Goal: Information Seeking & Learning: Learn about a topic

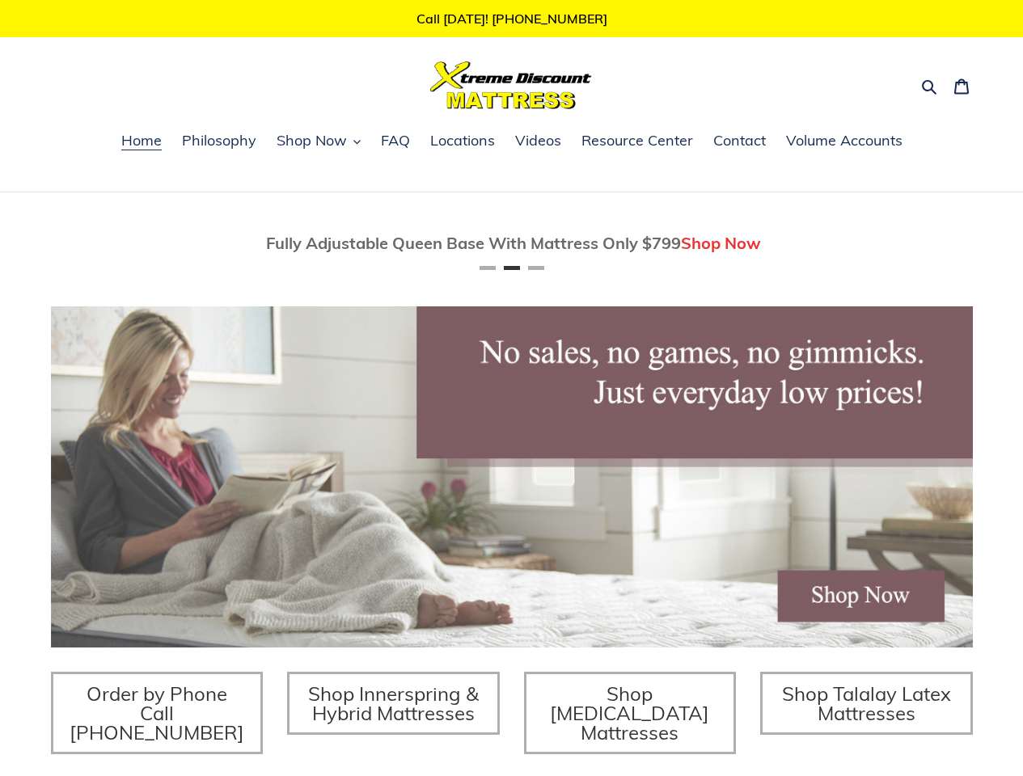
scroll to position [0, 922]
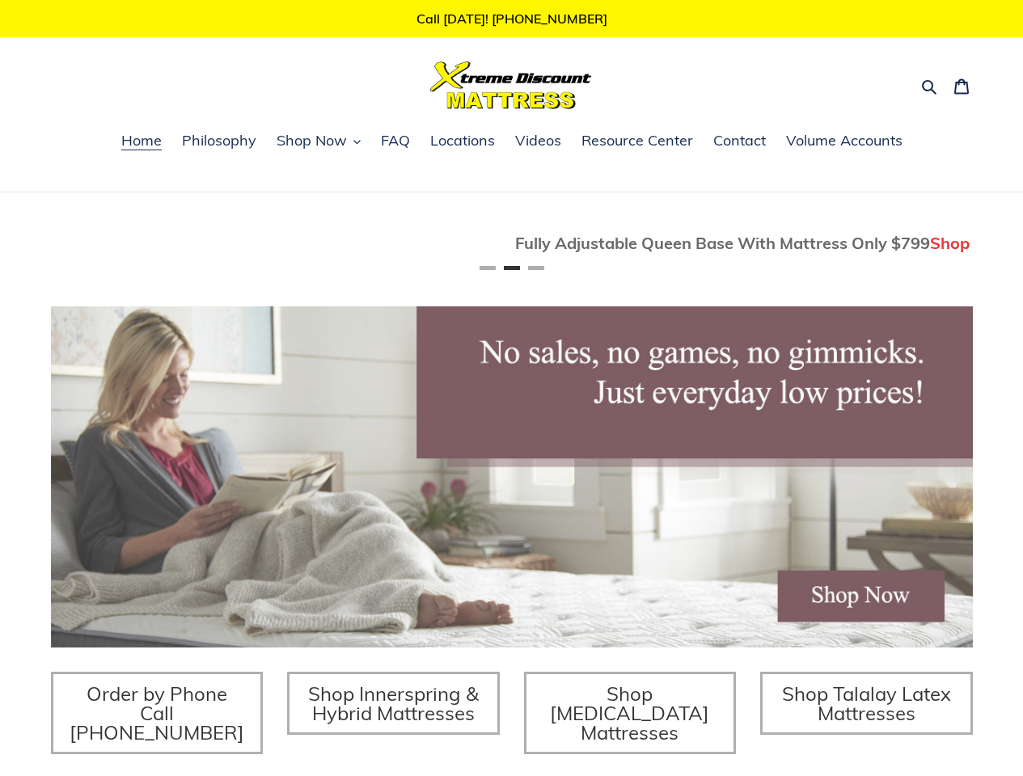
scroll to position [0, 921]
